Goal: Task Accomplishment & Management: Complete application form

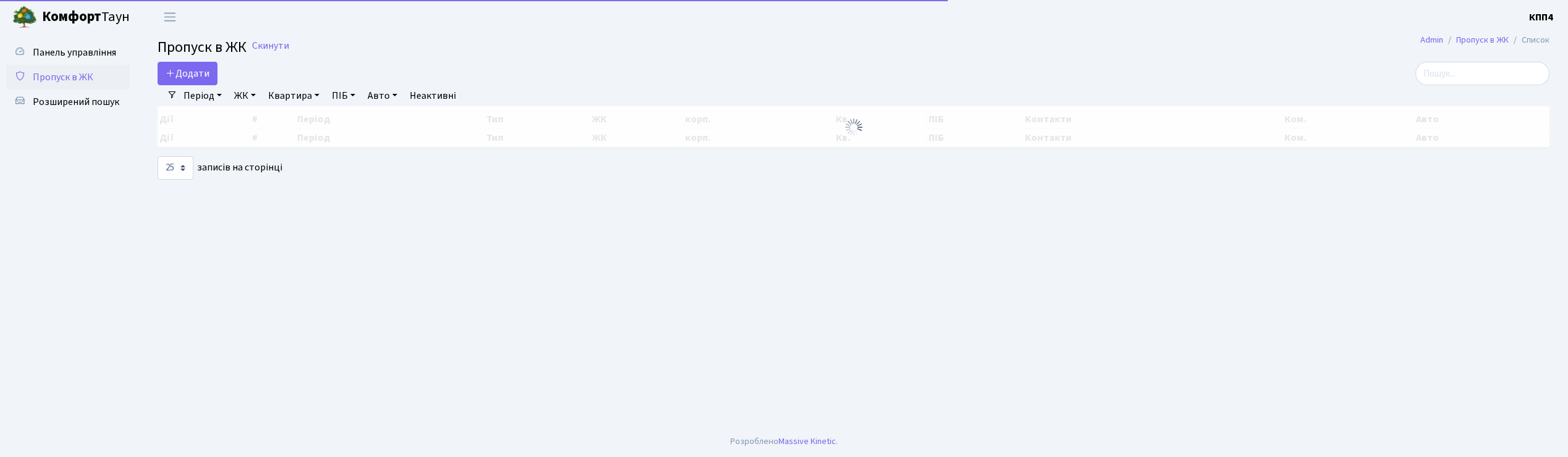
select select "25"
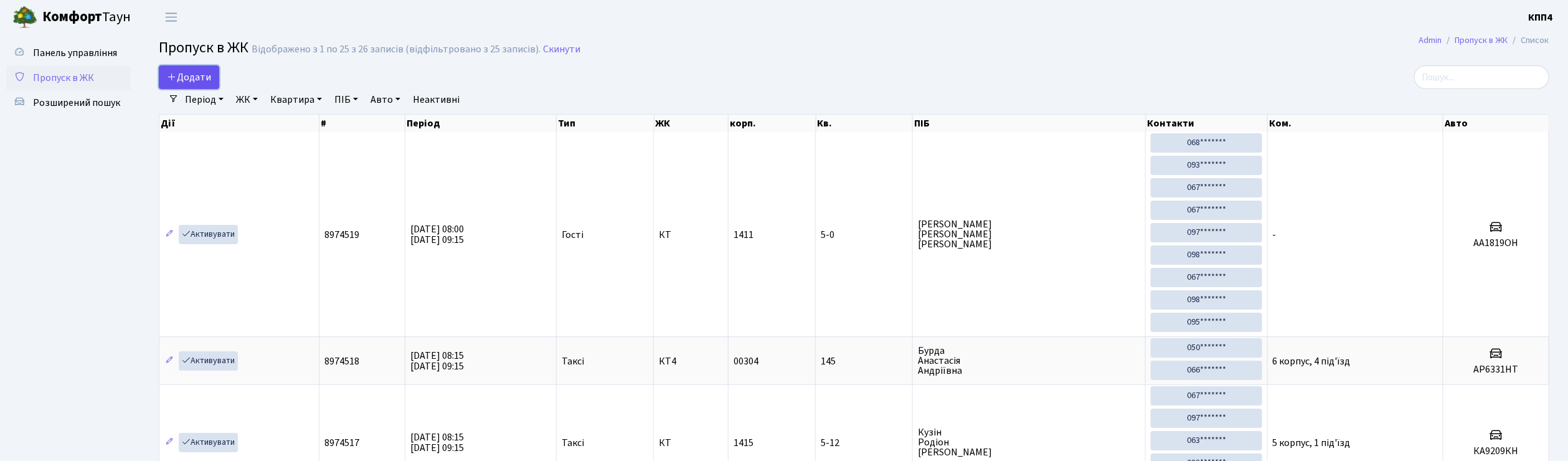
click at [212, 71] on link "Додати" at bounding box center [189, 77] width 60 height 23
